Goal: Information Seeking & Learning: Learn about a topic

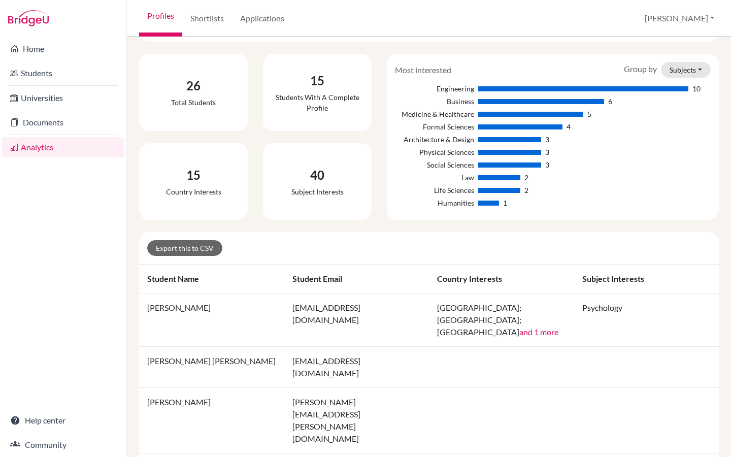
scroll to position [74, 0]
click at [520, 326] on button "and 1 more" at bounding box center [539, 332] width 39 height 12
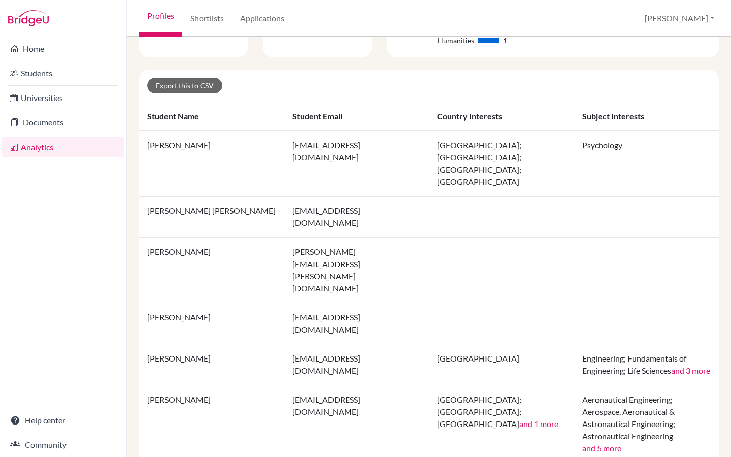
scroll to position [238, 0]
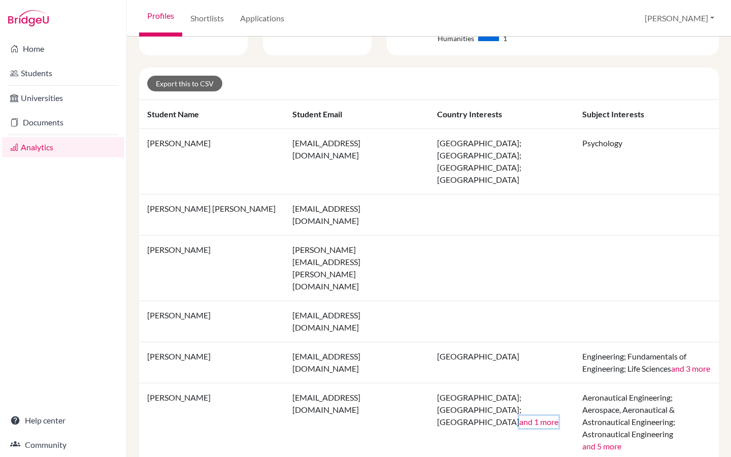
click at [520, 416] on button "and 1 more" at bounding box center [539, 422] width 39 height 12
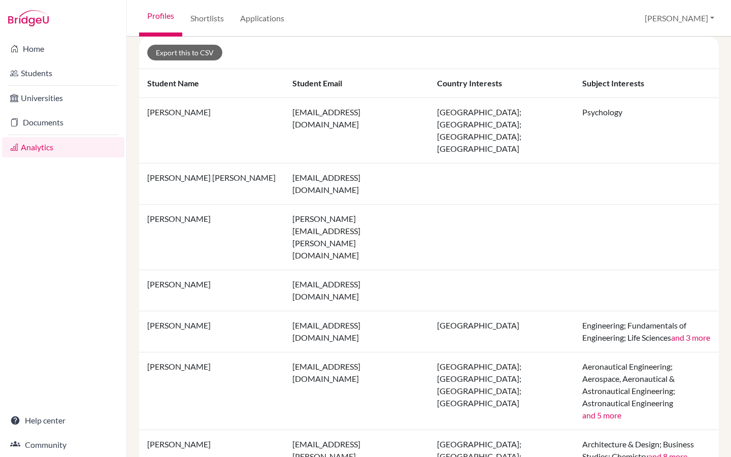
scroll to position [0, 0]
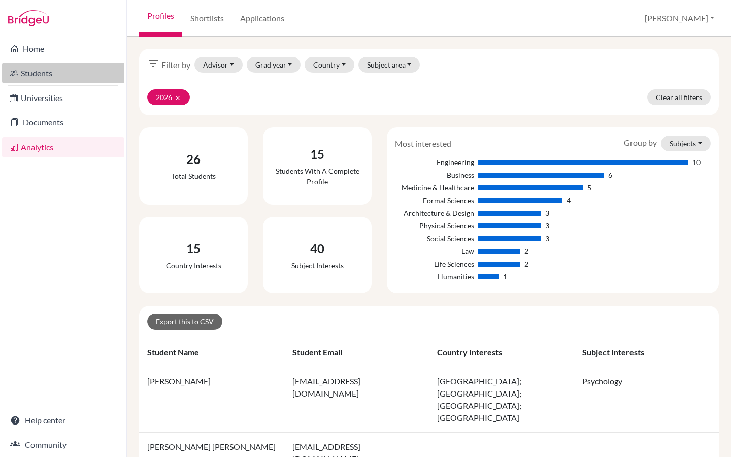
click at [25, 80] on link "Students" at bounding box center [63, 73] width 122 height 20
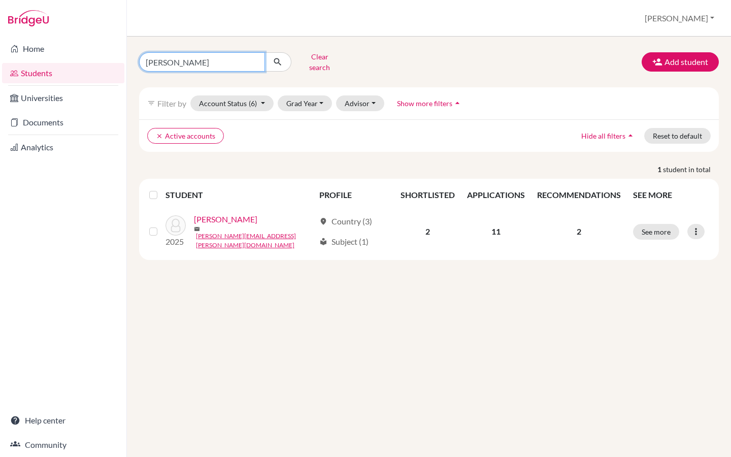
click at [231, 60] on input "[PERSON_NAME]" at bounding box center [202, 61] width 126 height 19
type input "[PERSON_NAME]"
click button "submit" at bounding box center [278, 61] width 27 height 19
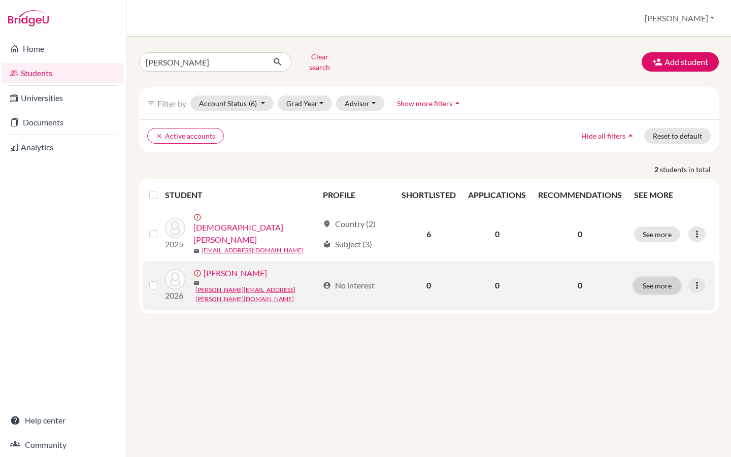
click at [643, 278] on button "See more" at bounding box center [657, 286] width 46 height 16
click at [648, 278] on button "See more" at bounding box center [657, 286] width 46 height 16
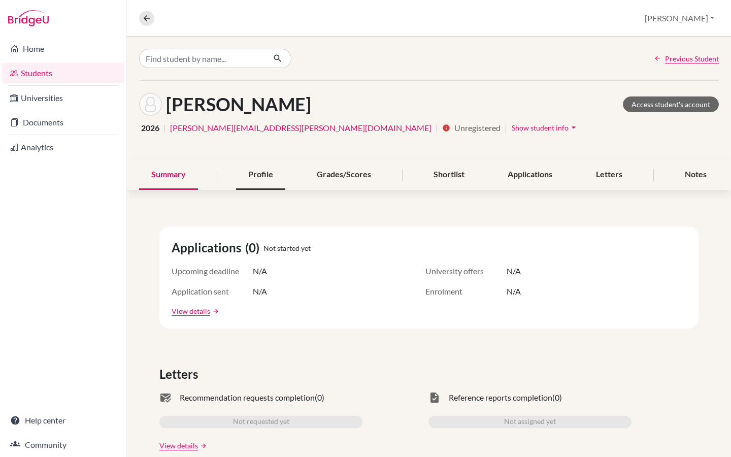
click at [263, 176] on div "Profile" at bounding box center [260, 175] width 49 height 30
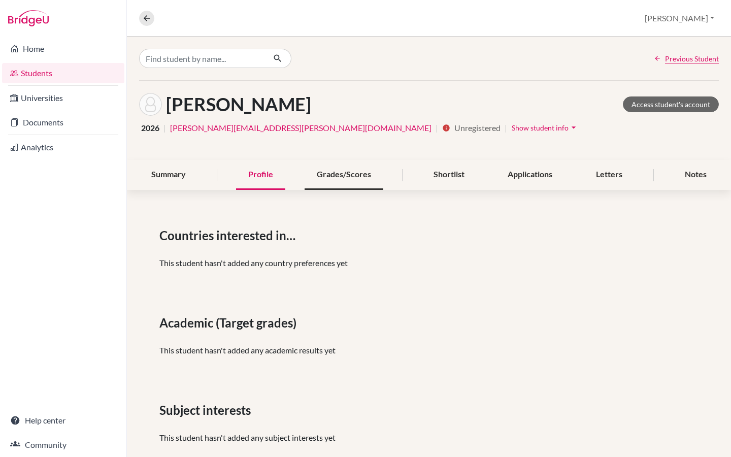
click at [343, 178] on div "Grades/Scores" at bounding box center [344, 175] width 79 height 30
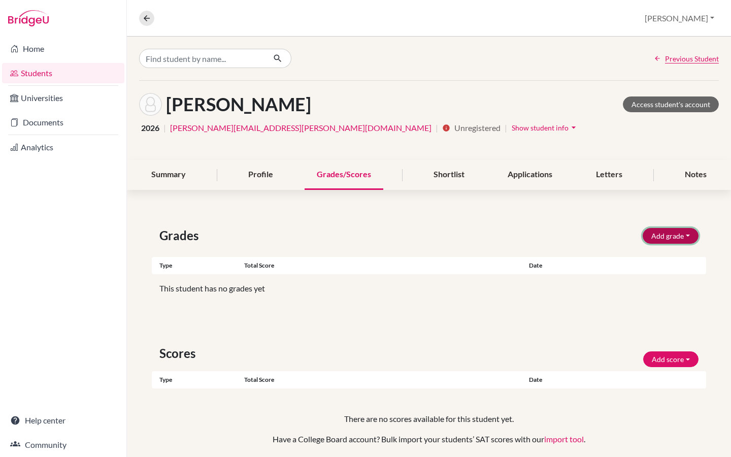
click at [669, 236] on button "Add grade" at bounding box center [671, 236] width 56 height 16
click at [610, 341] on div "Scores Add score SAT TOEFL" at bounding box center [429, 353] width 555 height 28
click at [665, 364] on button "Add score" at bounding box center [671, 359] width 55 height 16
click at [422, 339] on div "Scores Add score SAT TOEFL" at bounding box center [429, 353] width 555 height 28
click at [435, 175] on div "Shortlist" at bounding box center [449, 175] width 55 height 30
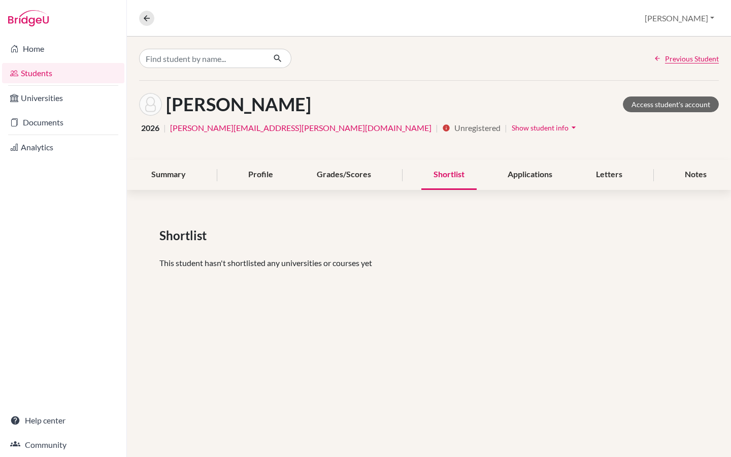
click at [478, 174] on div "Summary Profile Grades/Scores Shortlist Applications Letters Notes" at bounding box center [429, 175] width 580 height 30
click at [498, 175] on div "Applications" at bounding box center [530, 175] width 69 height 30
click at [525, 177] on div "Applications" at bounding box center [530, 175] width 69 height 30
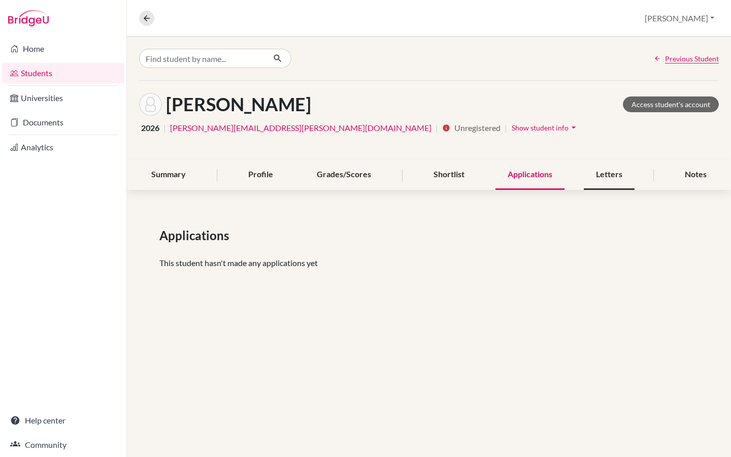
click at [611, 167] on div "Letters" at bounding box center [609, 175] width 51 height 30
click at [615, 178] on div "Letters" at bounding box center [609, 175] width 51 height 30
click at [695, 176] on div "Notes" at bounding box center [696, 175] width 46 height 30
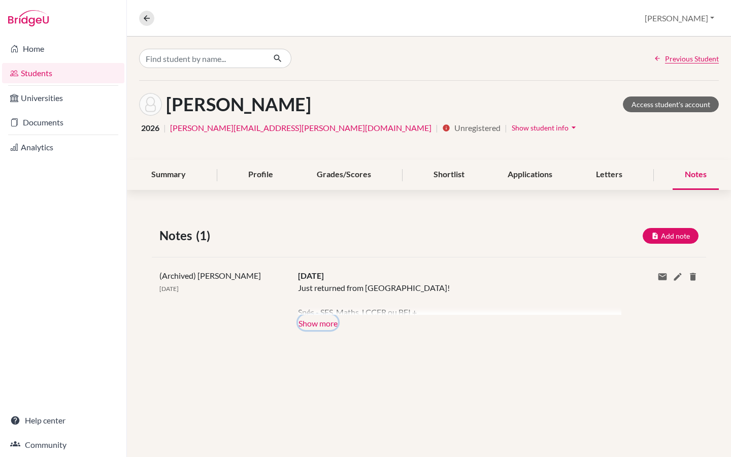
click at [315, 321] on button "Show more" at bounding box center [318, 322] width 40 height 15
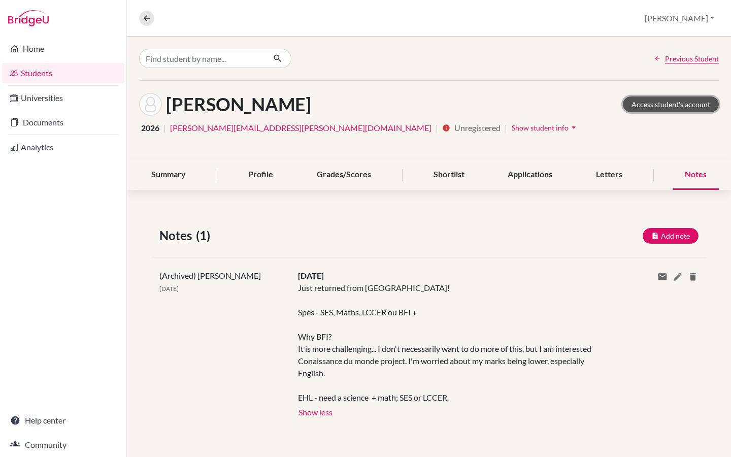
click at [677, 105] on link "Access student's account" at bounding box center [671, 105] width 96 height 16
